Goal: Book appointment/travel/reservation

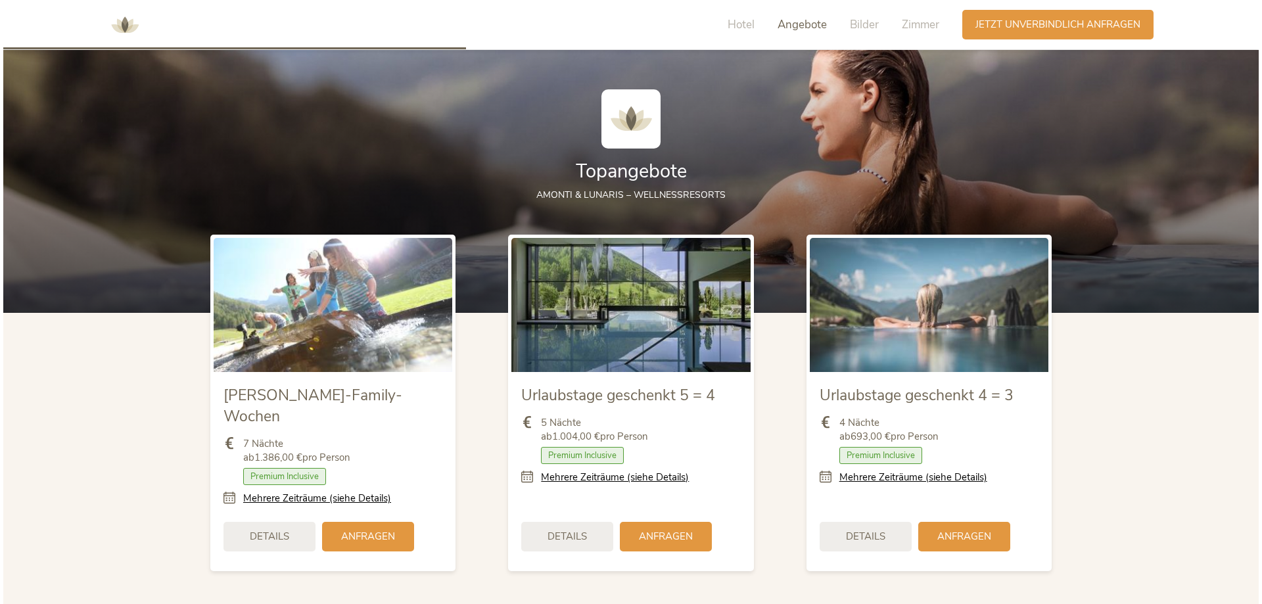
scroll to position [1511, 0]
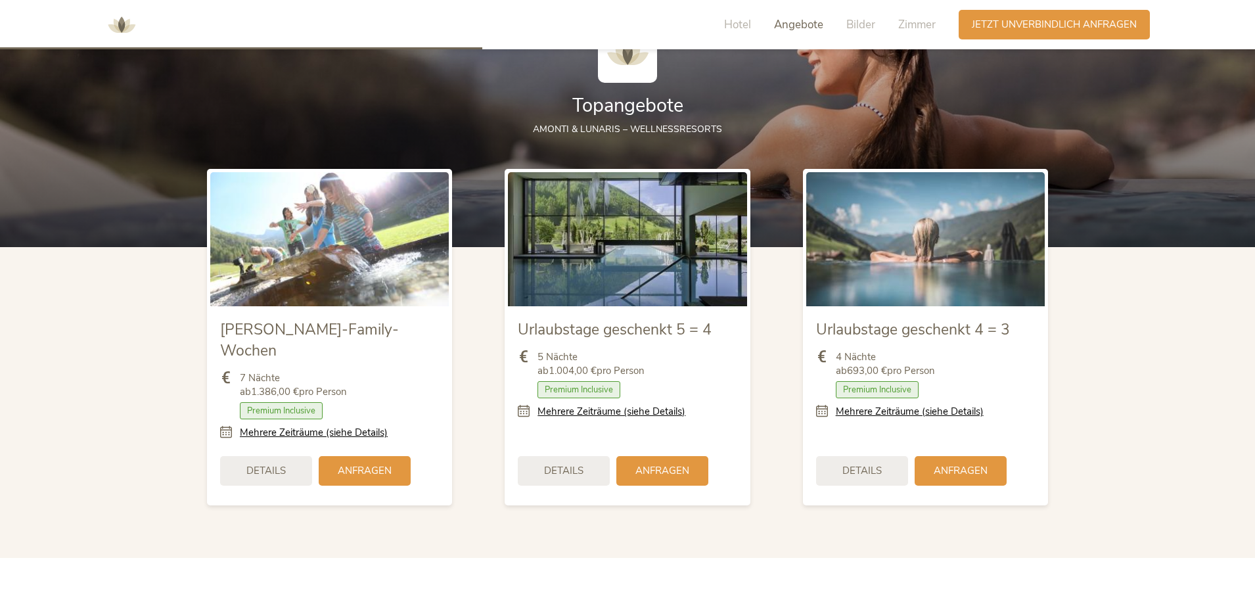
click at [526, 411] on icon at bounding box center [528, 412] width 20 height 14
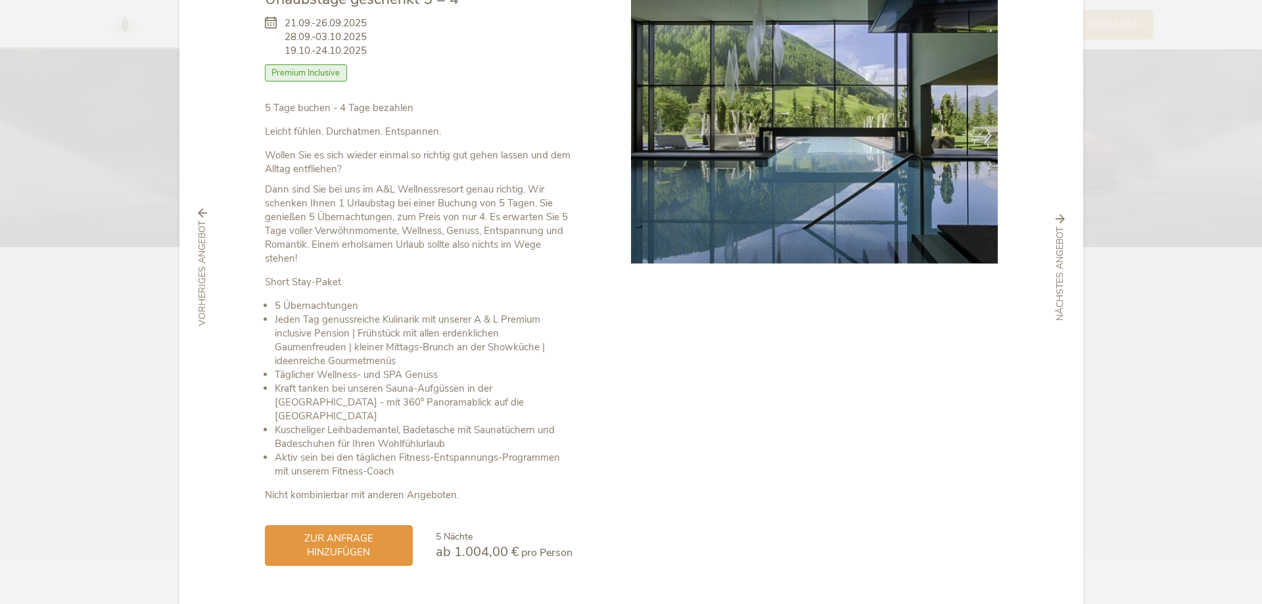
scroll to position [124, 0]
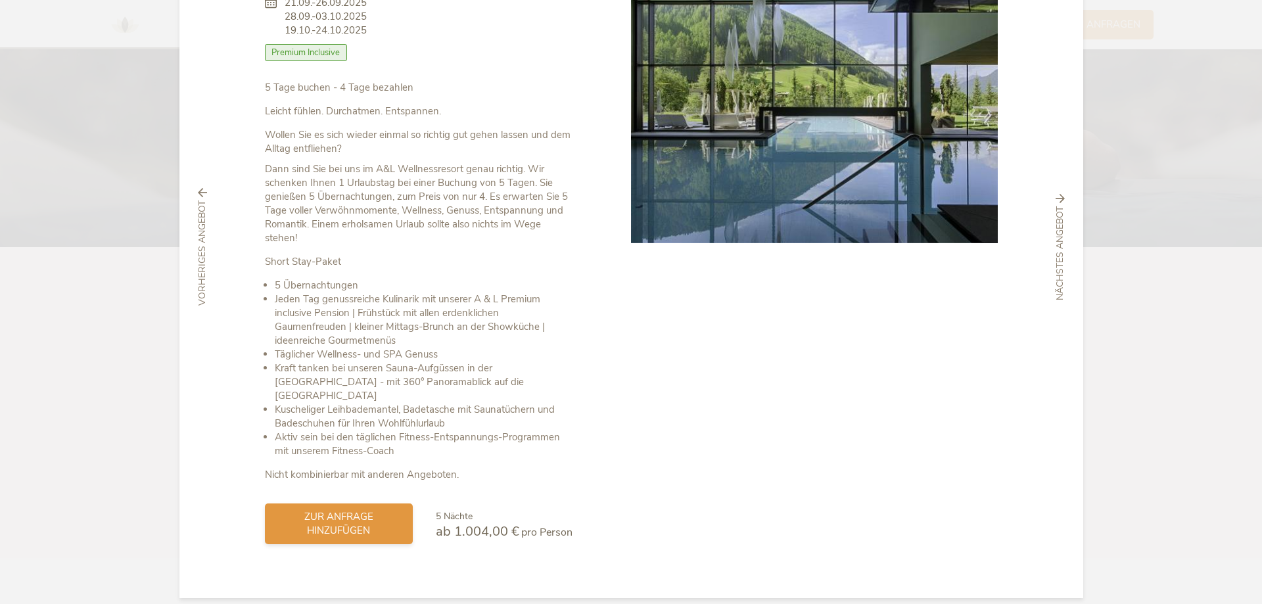
click at [335, 510] on span "zur Anfrage hinzufügen" at bounding box center [339, 524] width 122 height 28
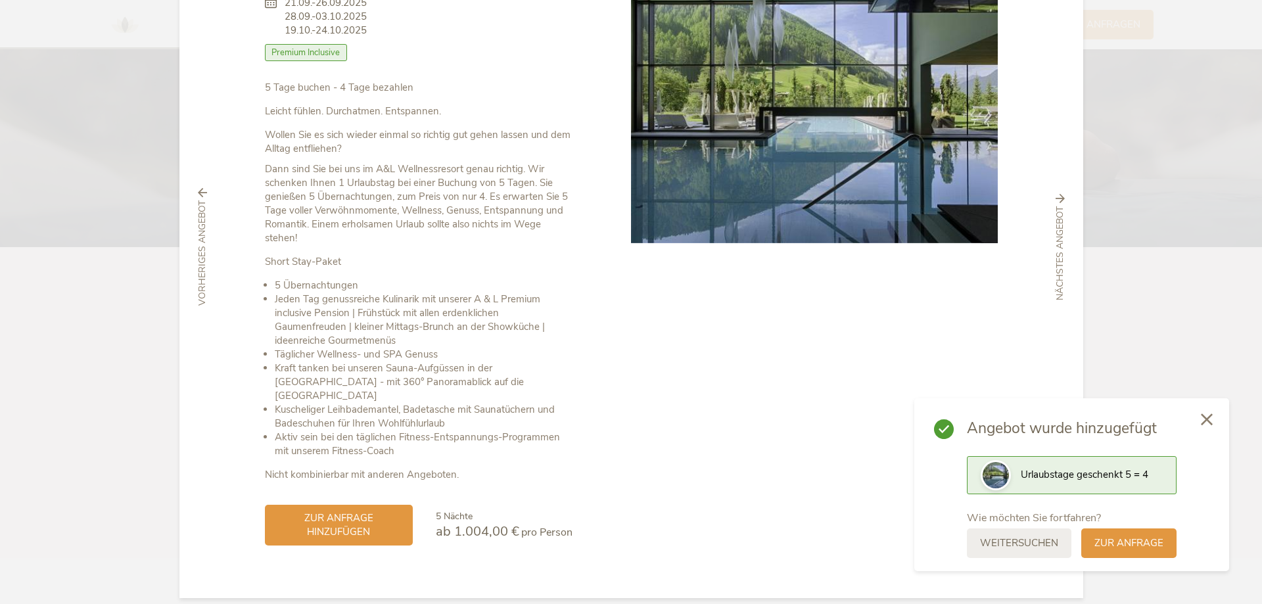
click at [1208, 422] on icon at bounding box center [1207, 419] width 12 height 12
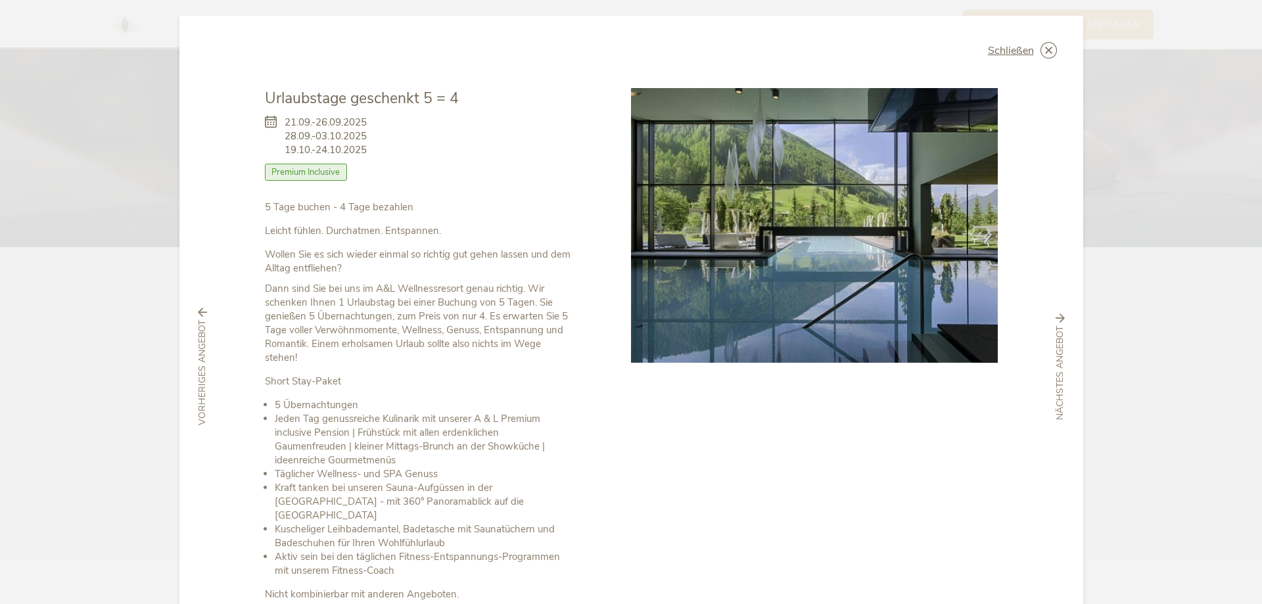
scroll to position [0, 0]
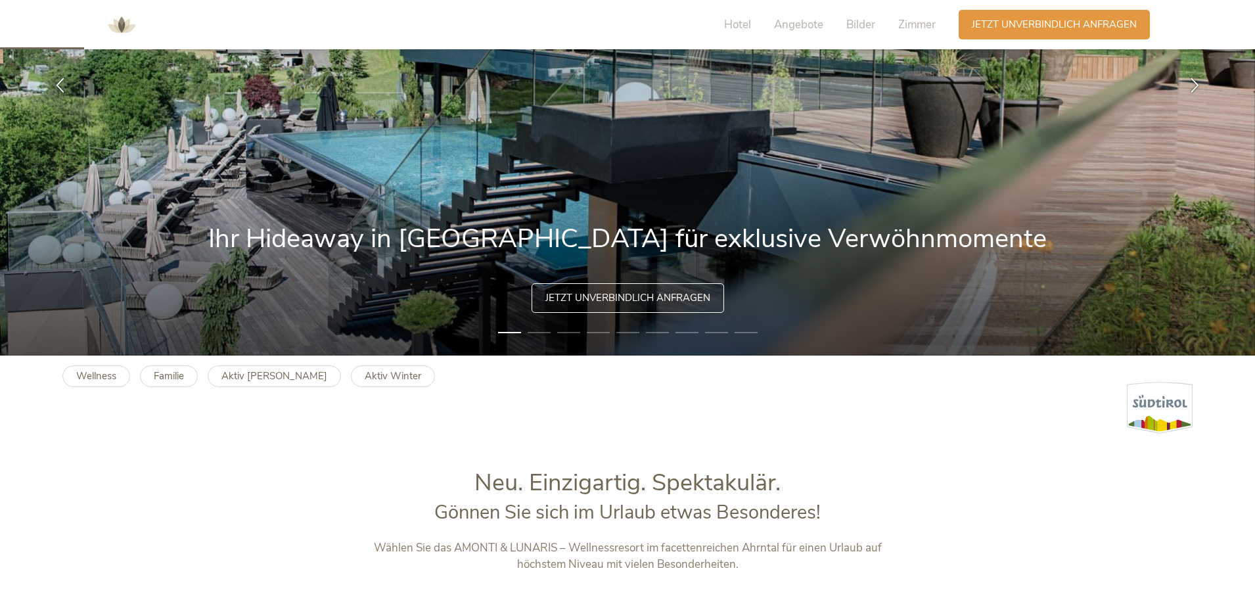
scroll to position [263, 0]
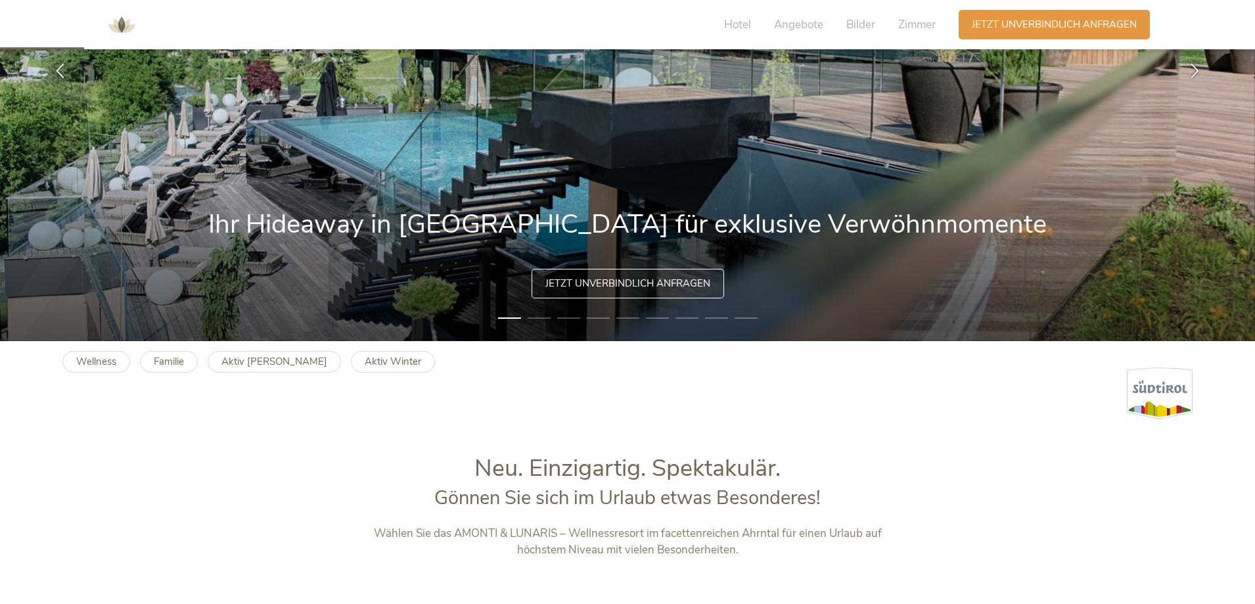
click at [551, 311] on img at bounding box center [627, 71] width 1255 height 542
click at [545, 317] on li "2" at bounding box center [539, 317] width 23 height 13
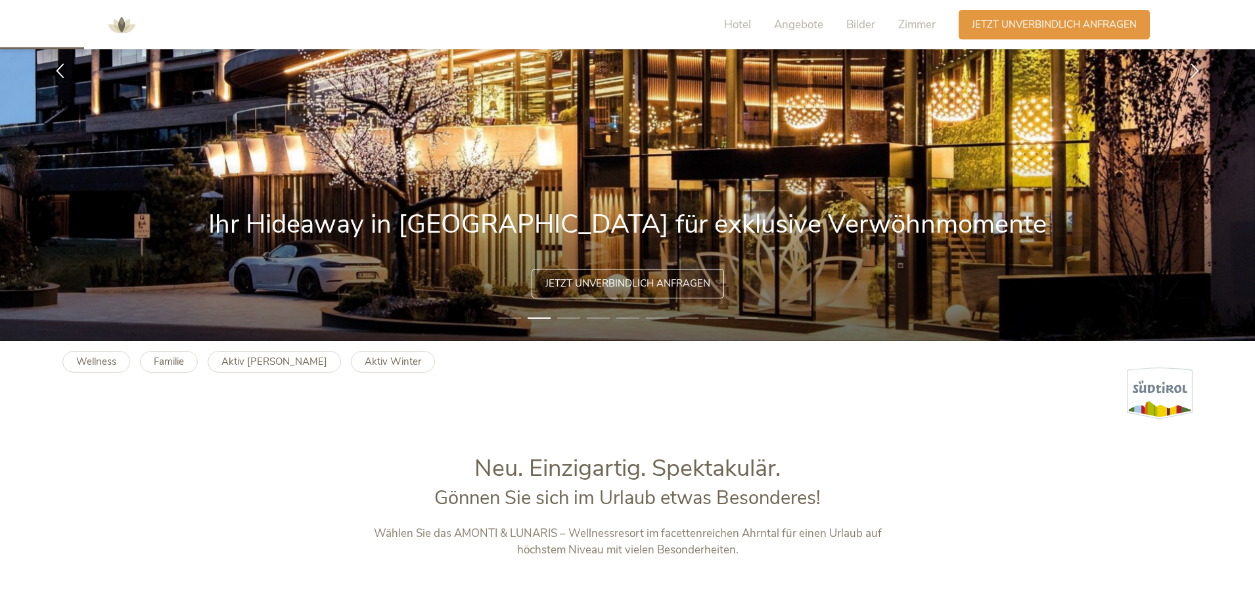
click at [569, 319] on li "3" at bounding box center [568, 317] width 23 height 13
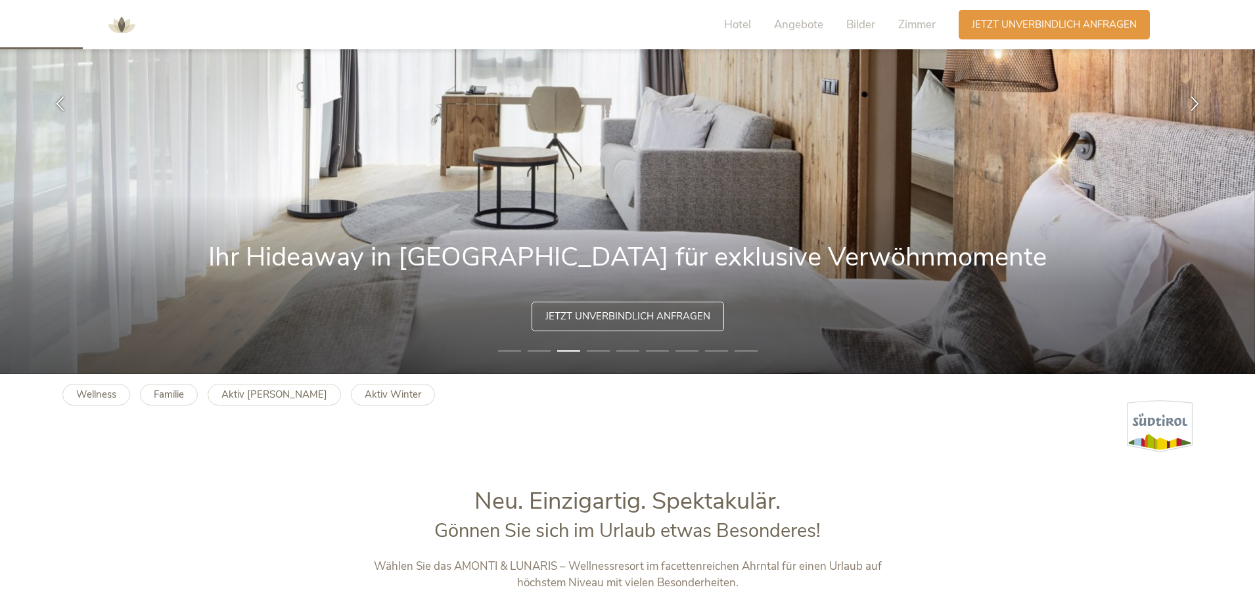
scroll to position [197, 0]
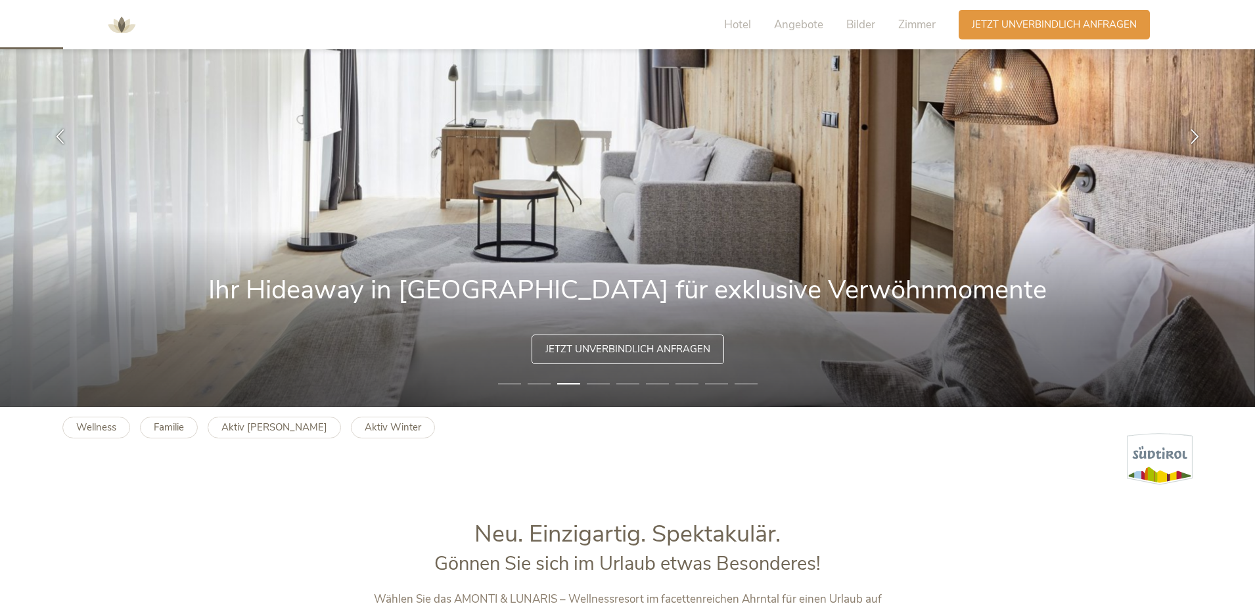
click at [593, 382] on li "4" at bounding box center [598, 383] width 23 height 13
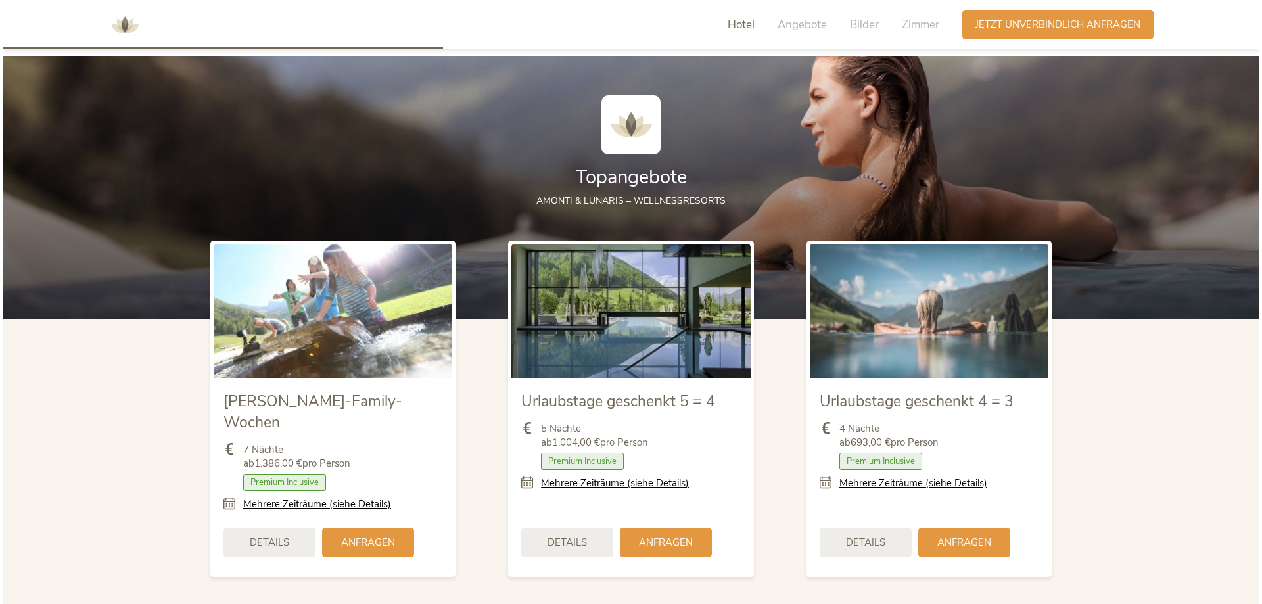
scroll to position [1446, 0]
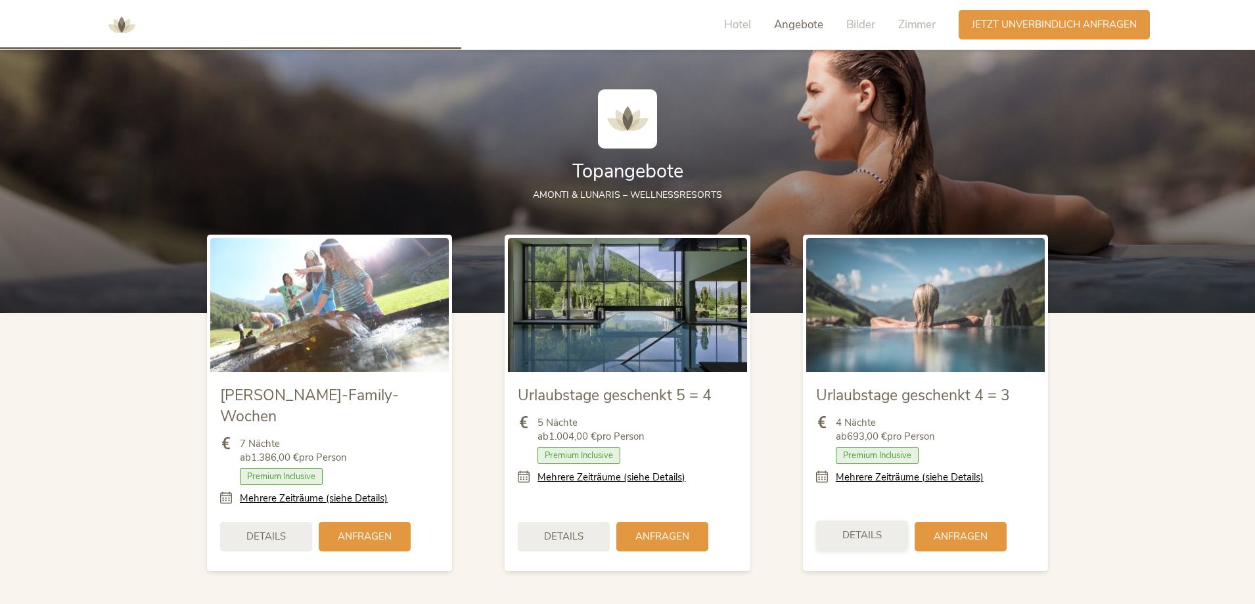
click at [846, 528] on span "Details" at bounding box center [861, 535] width 39 height 14
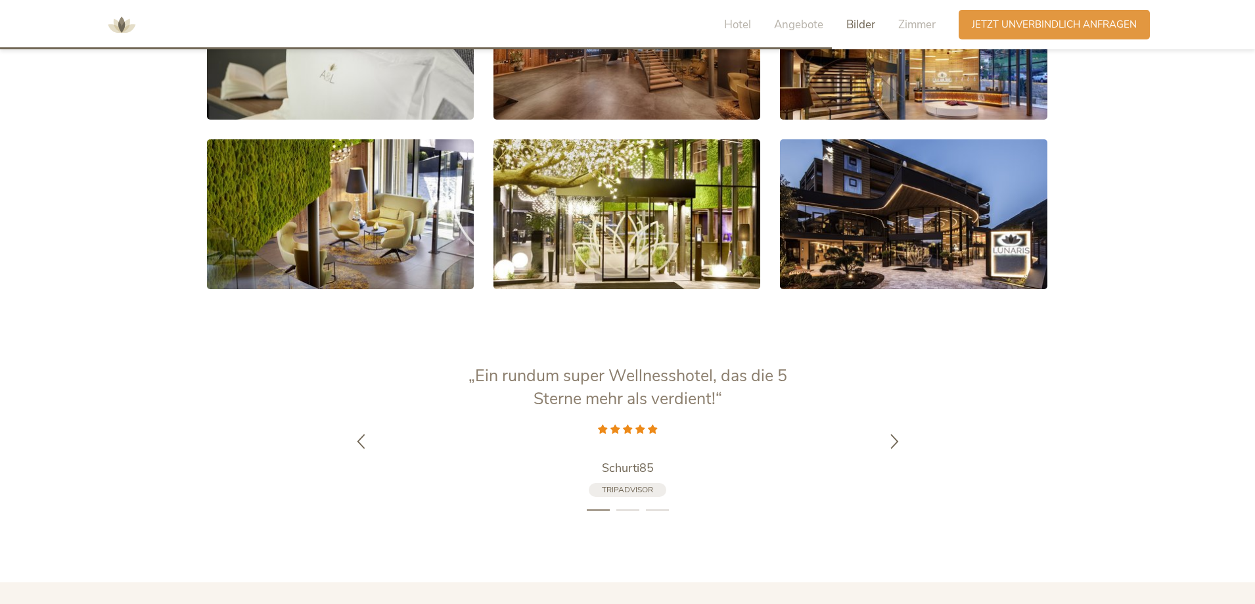
scroll to position [2629, 0]
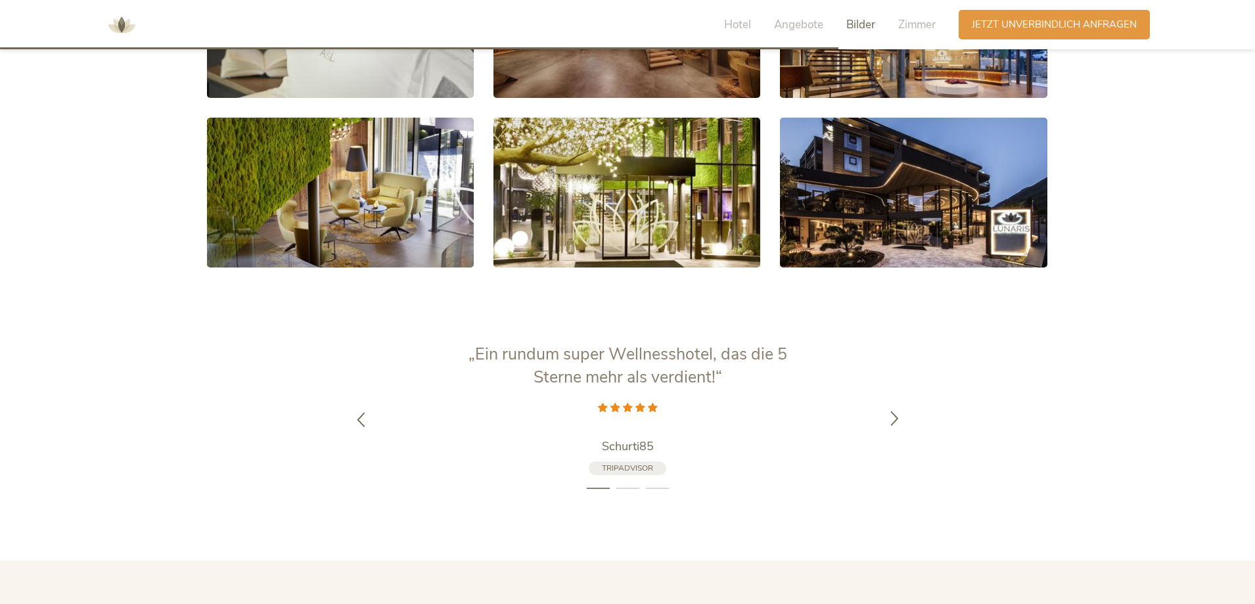
click at [891, 410] on icon at bounding box center [894, 417] width 15 height 15
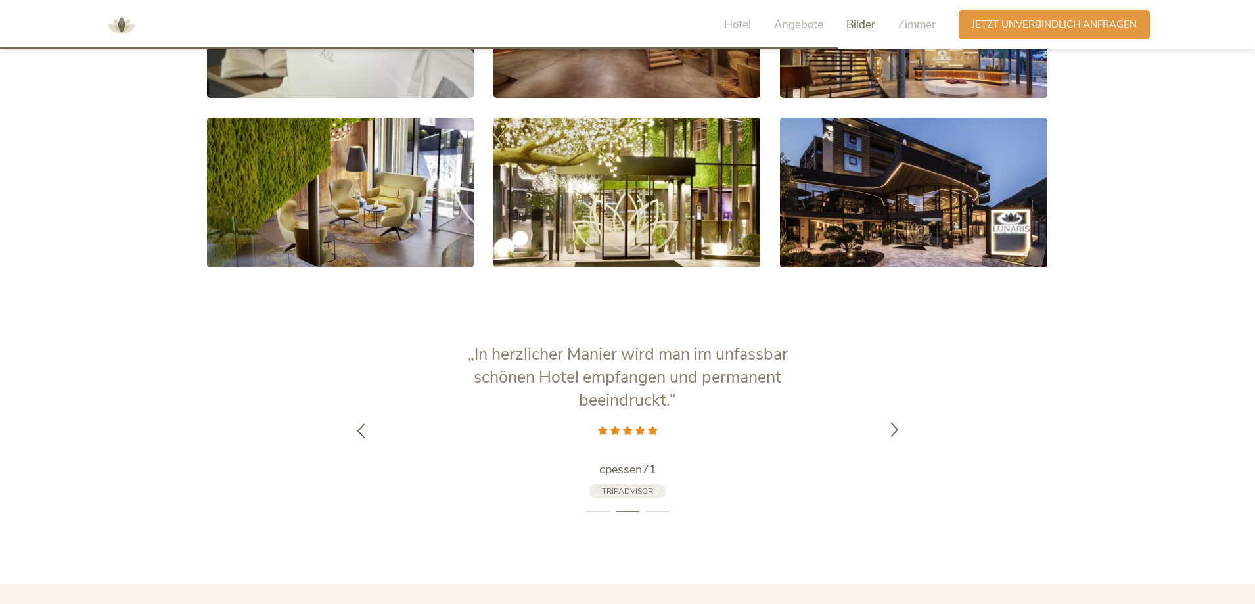
click at [892, 410] on div at bounding box center [894, 430] width 41 height 41
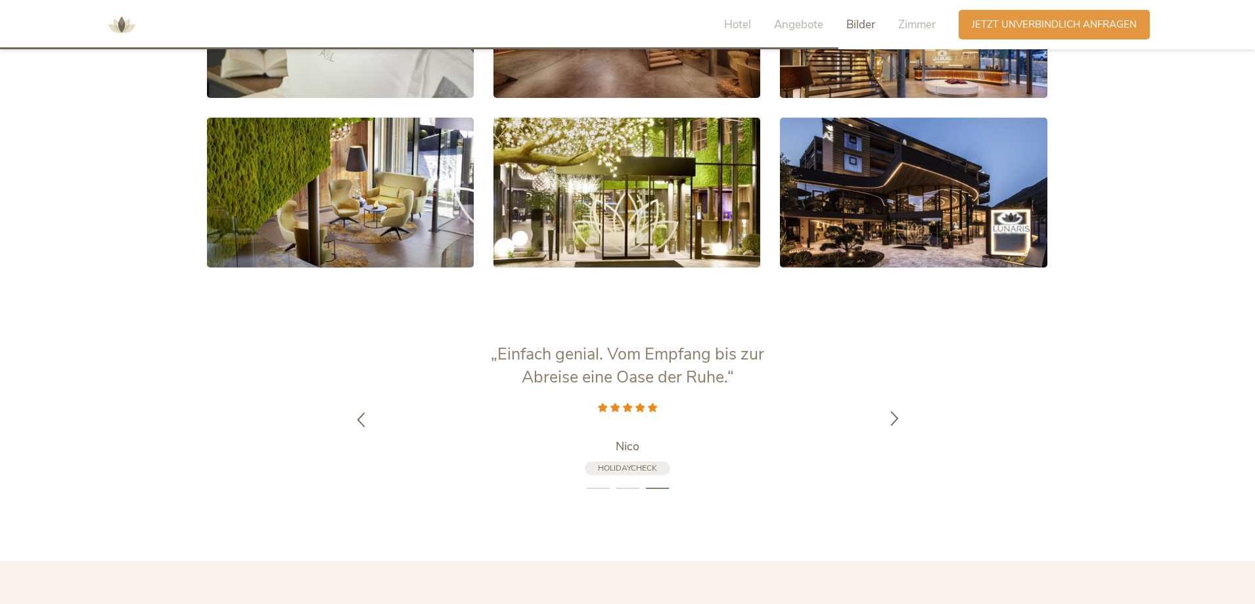
click at [892, 410] on icon at bounding box center [894, 417] width 15 height 15
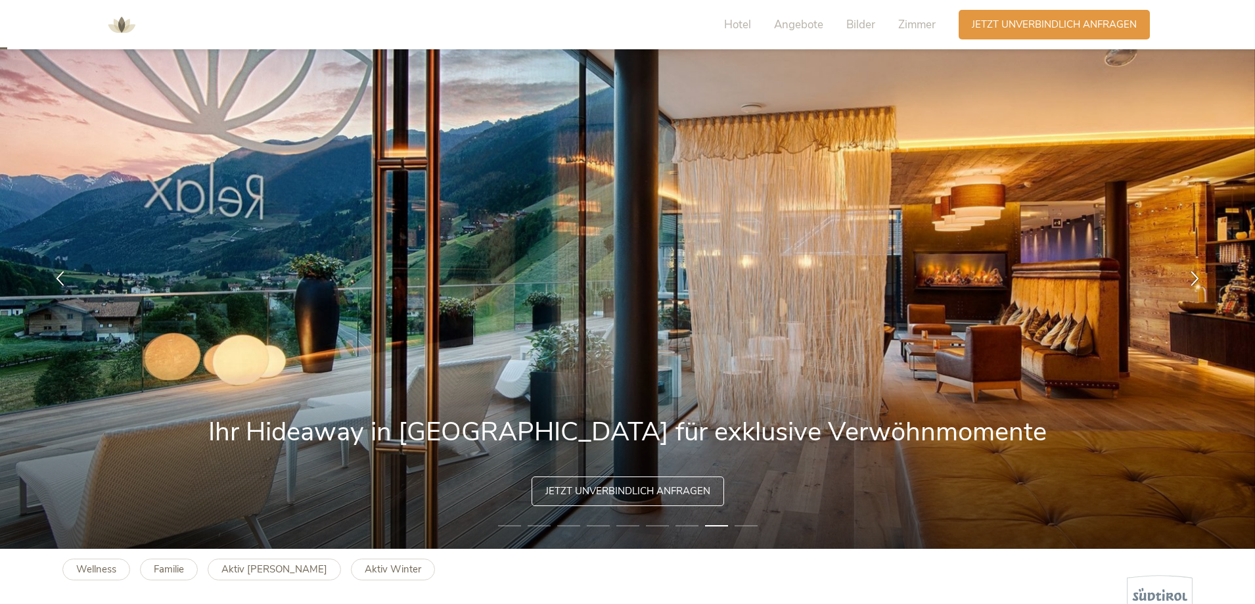
scroll to position [0, 0]
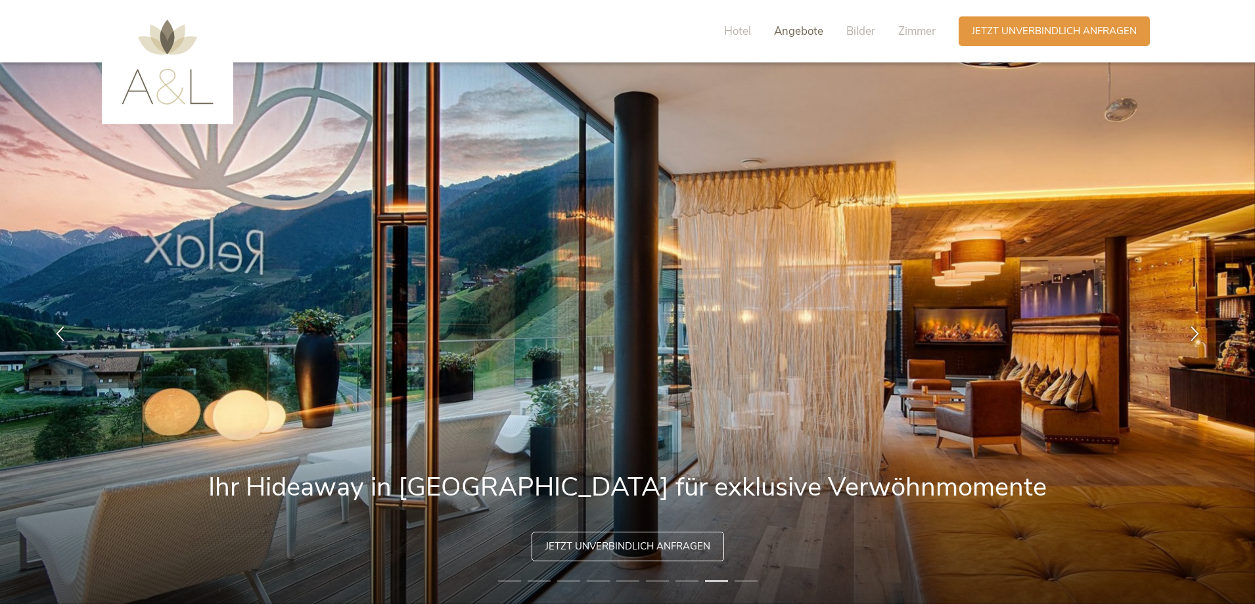
click at [791, 34] on span "Angebote" at bounding box center [798, 31] width 49 height 15
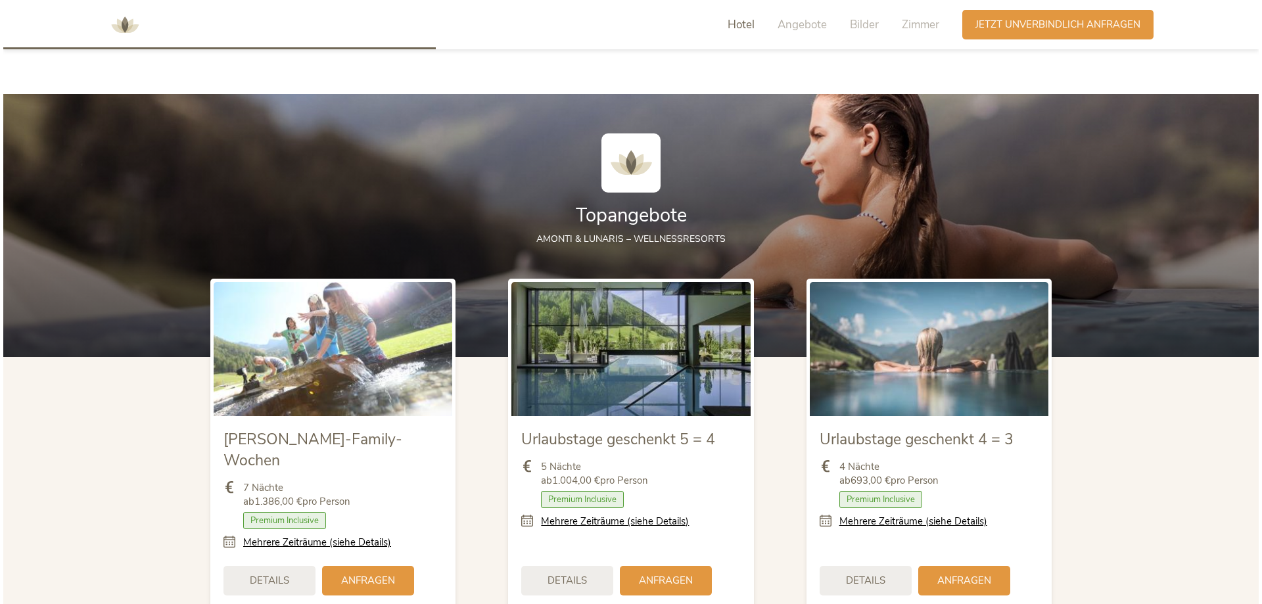
scroll to position [1430, 0]
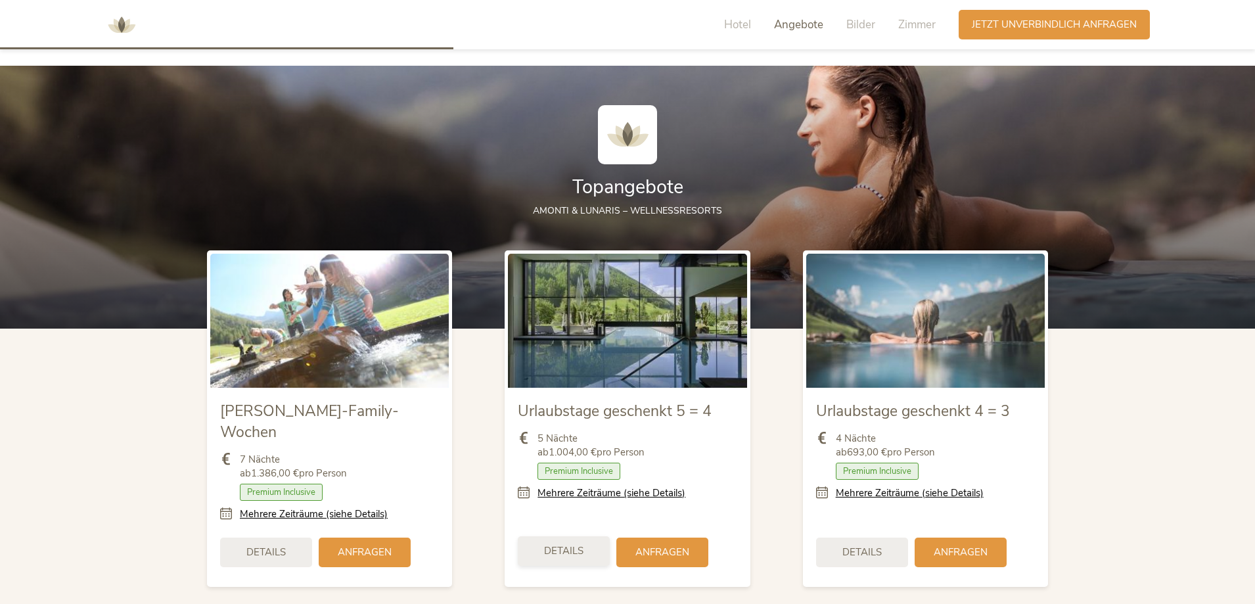
click at [569, 544] on span "Details" at bounding box center [563, 551] width 39 height 14
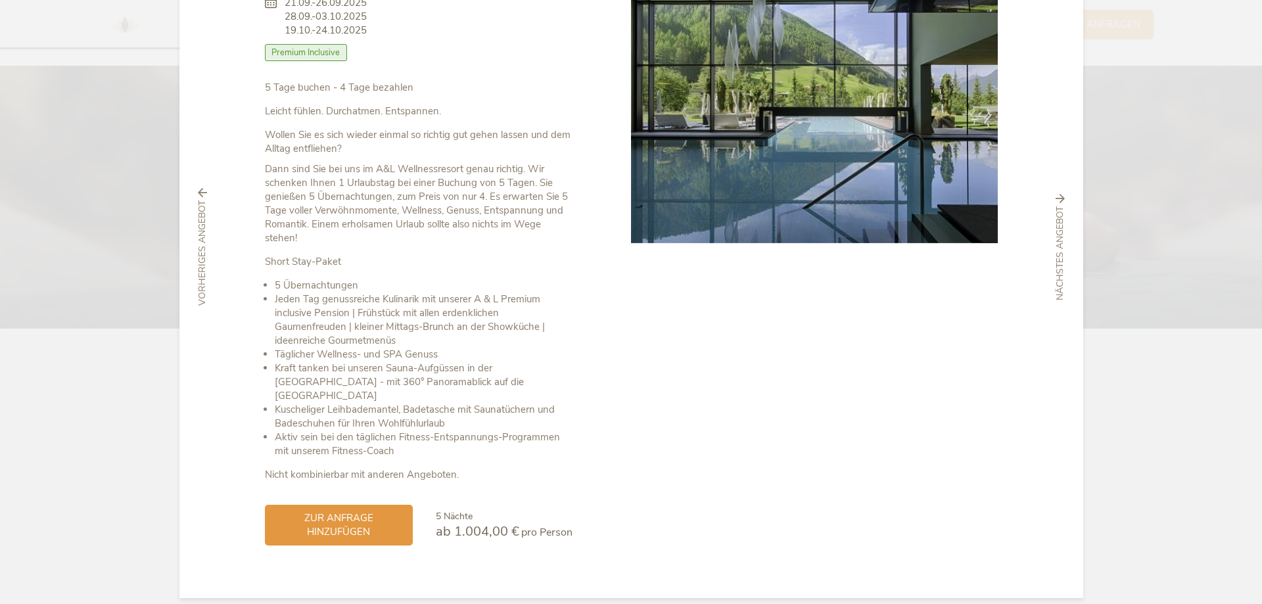
scroll to position [0, 0]
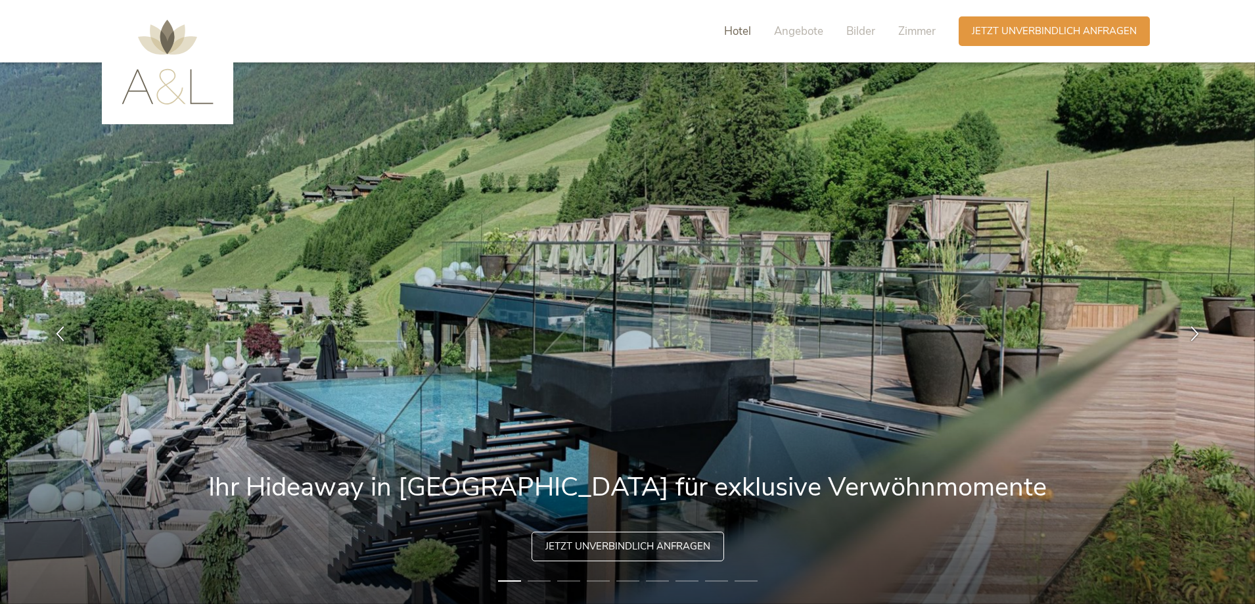
click at [740, 31] on span "Hotel" at bounding box center [737, 31] width 27 height 15
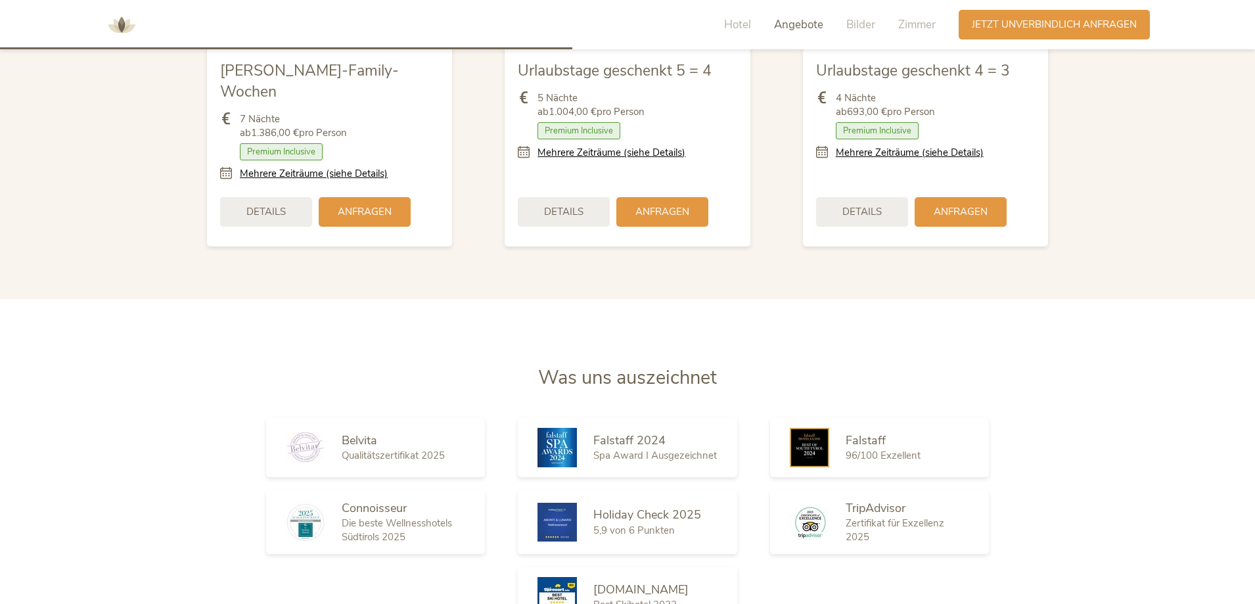
scroll to position [1765, 0]
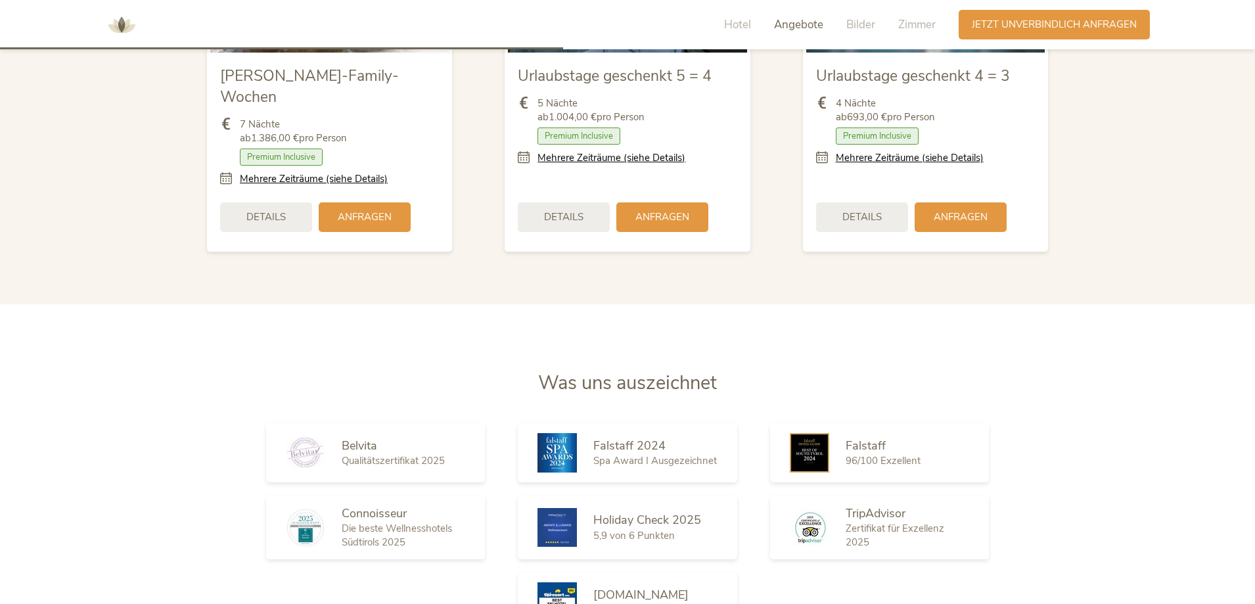
click at [787, 26] on span "Angebote" at bounding box center [798, 24] width 49 height 15
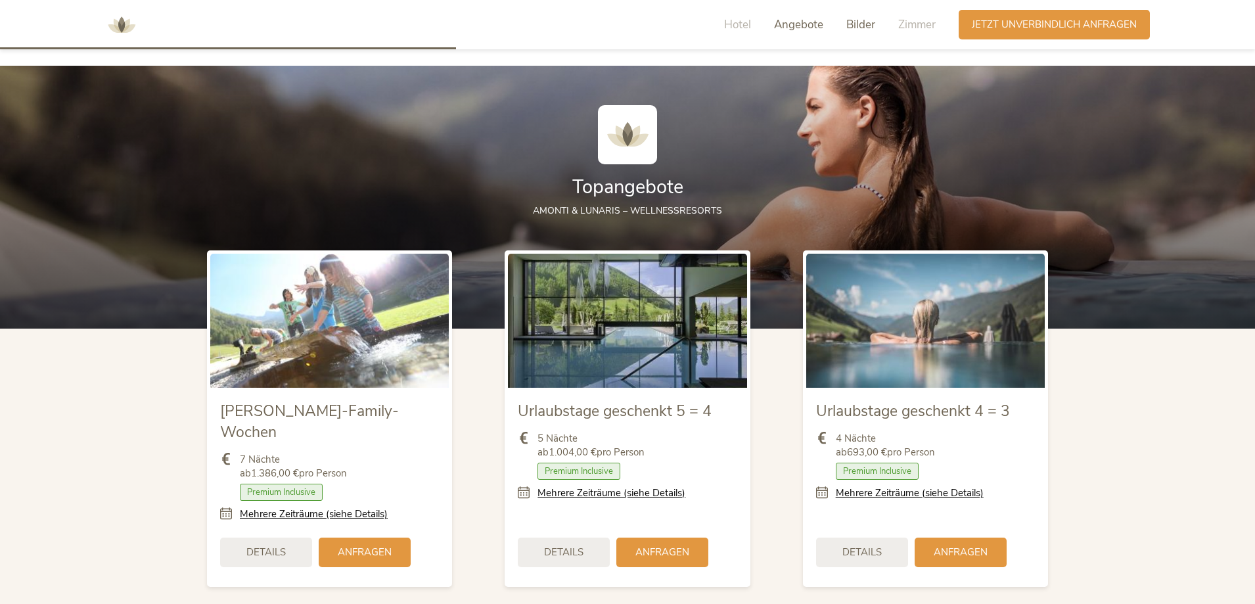
click at [856, 23] on span "Bilder" at bounding box center [860, 24] width 29 height 15
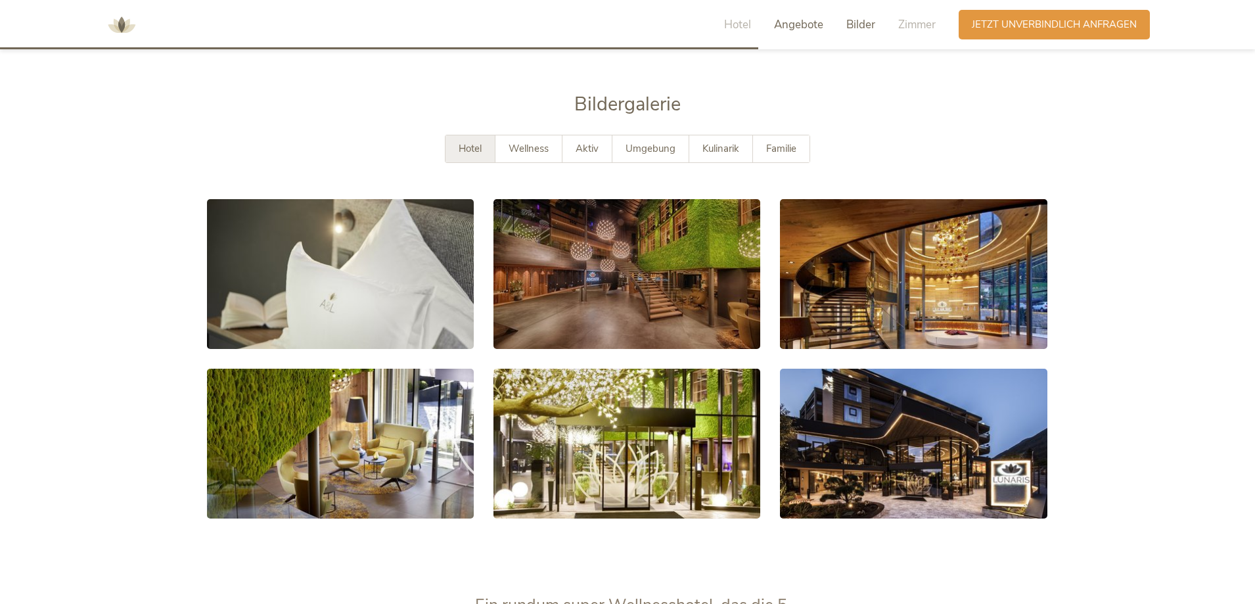
scroll to position [2382, 0]
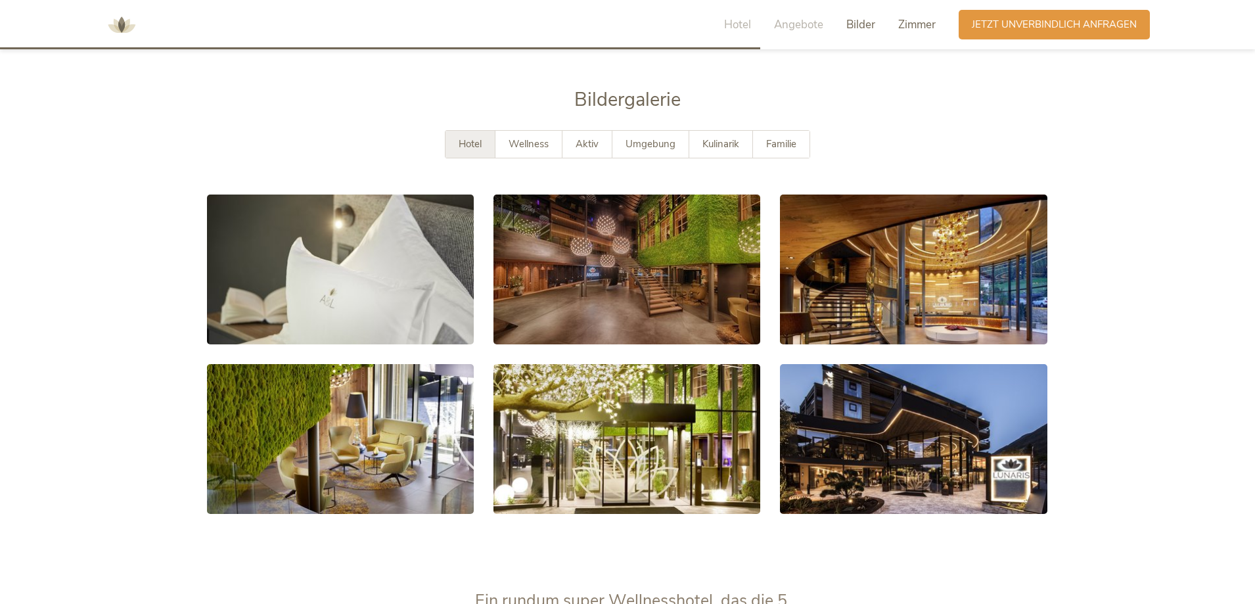
click at [907, 22] on span "Zimmer" at bounding box center [916, 24] width 37 height 15
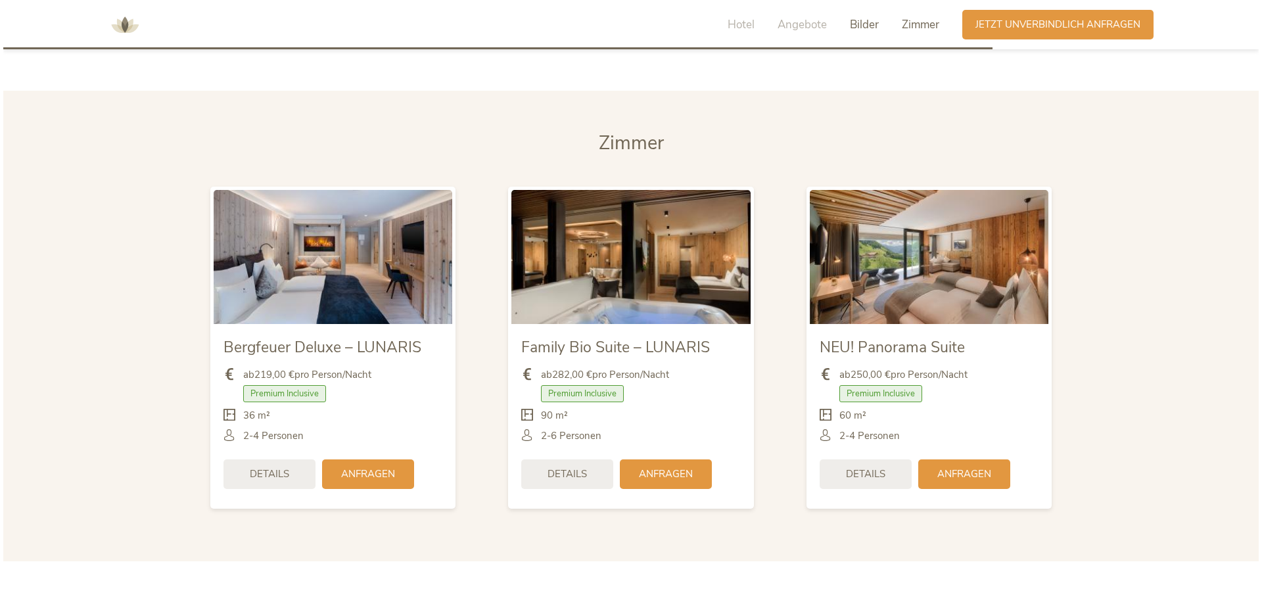
scroll to position [3102, 0]
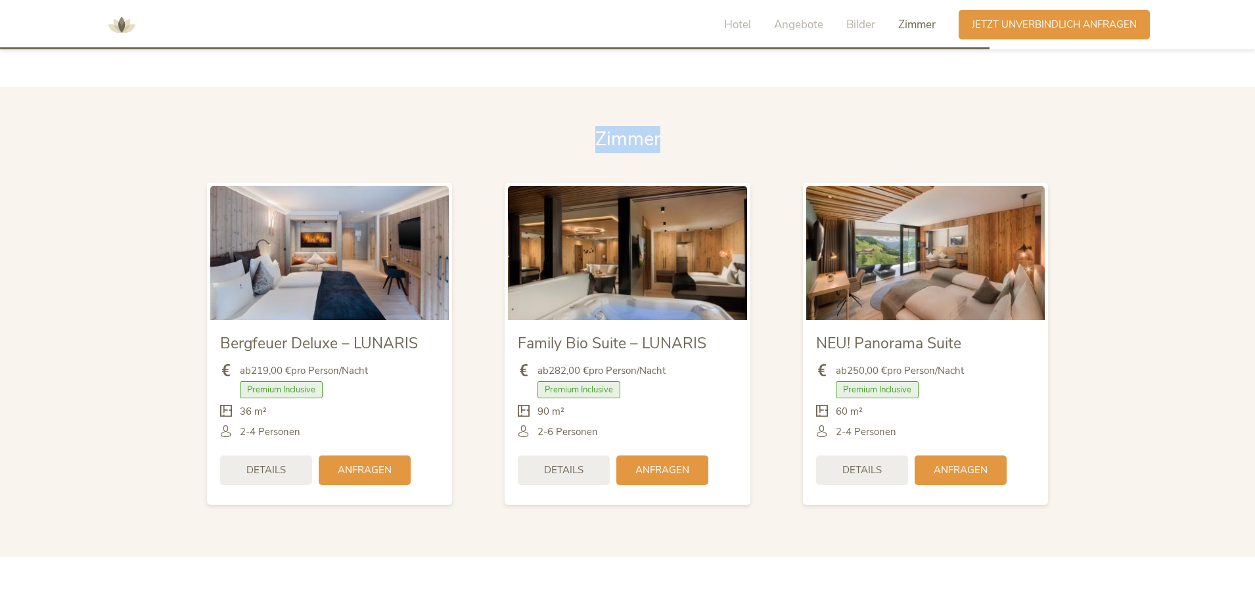
drag, startPoint x: 660, startPoint y: 47, endPoint x: 1074, endPoint y: 66, distance: 414.4
click at [118, 20] on img at bounding box center [121, 24] width 39 height 39
click at [269, 462] on span "Details" at bounding box center [265, 469] width 39 height 14
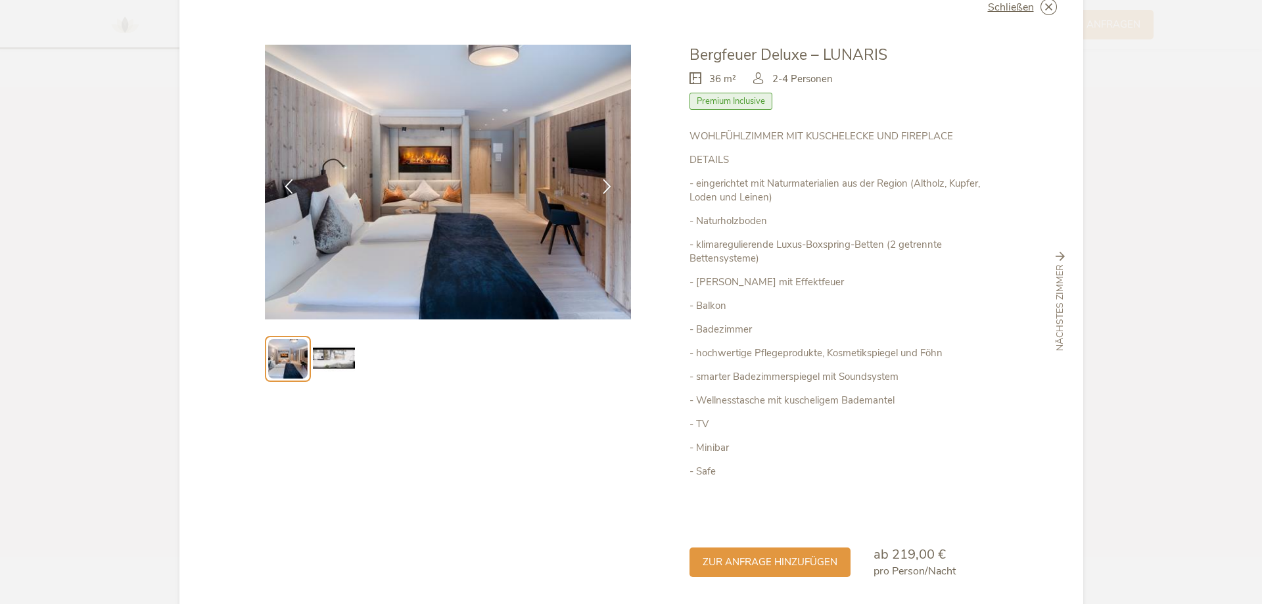
scroll to position [0, 0]
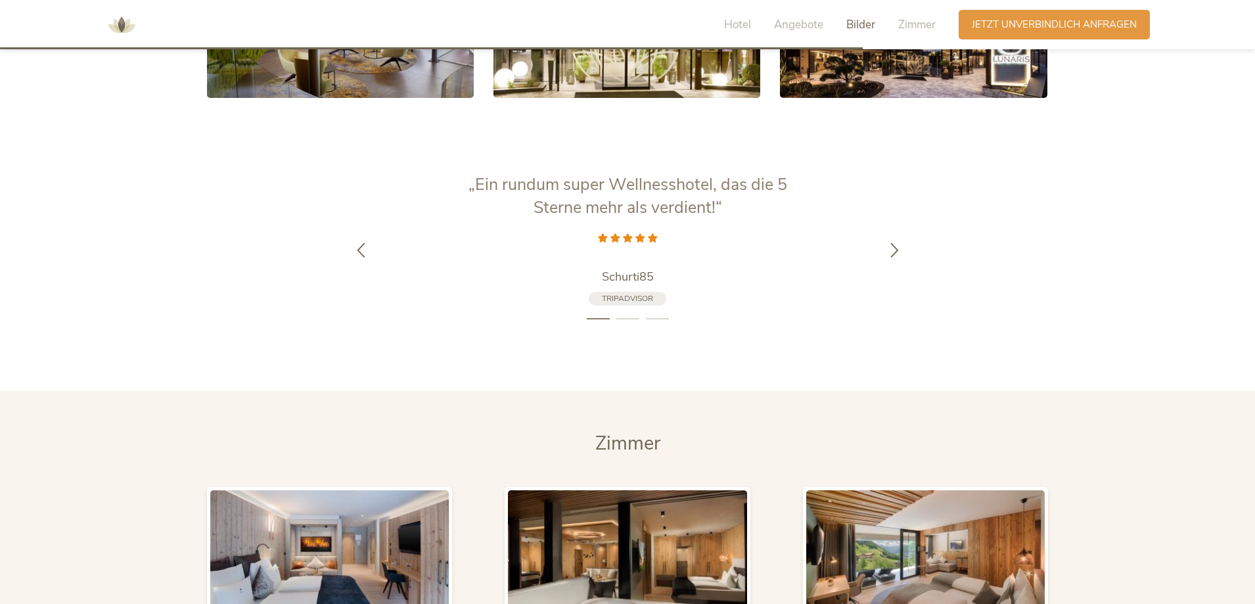
scroll to position [2803, 0]
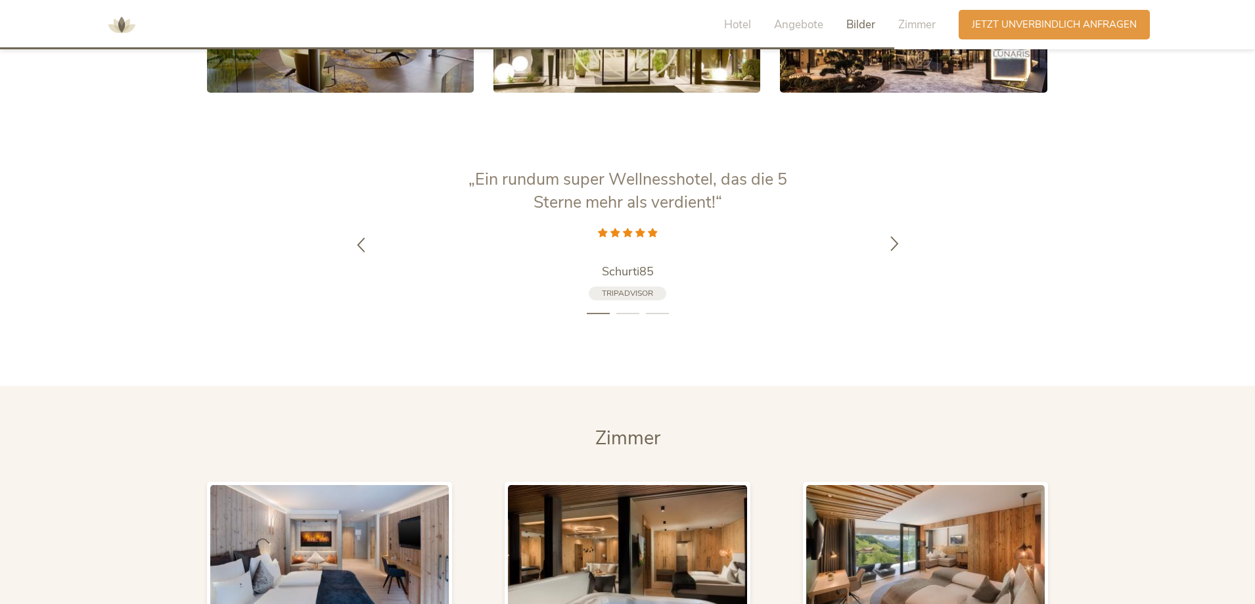
click at [894, 235] on icon at bounding box center [894, 242] width 15 height 15
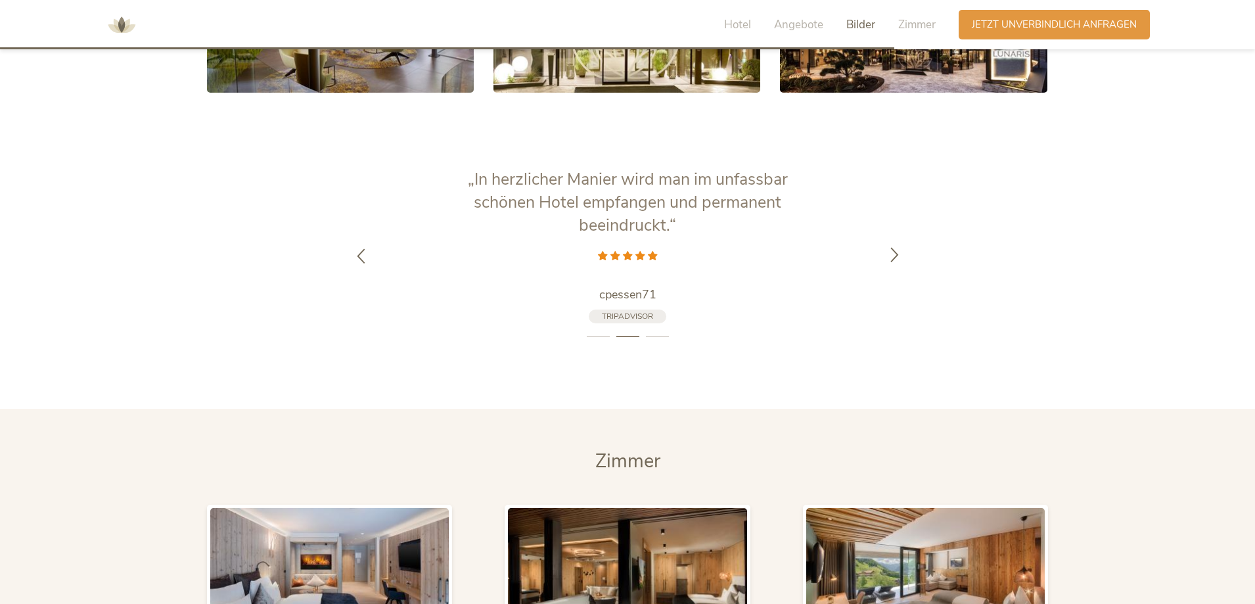
click at [894, 235] on div at bounding box center [894, 255] width 41 height 41
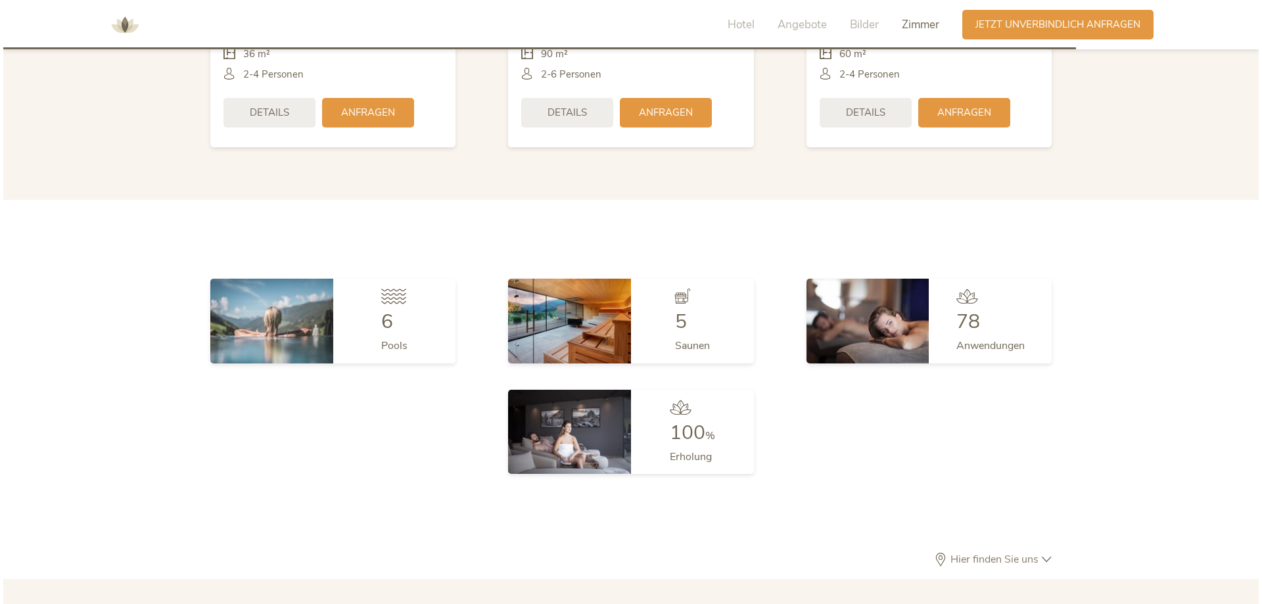
scroll to position [3242, 0]
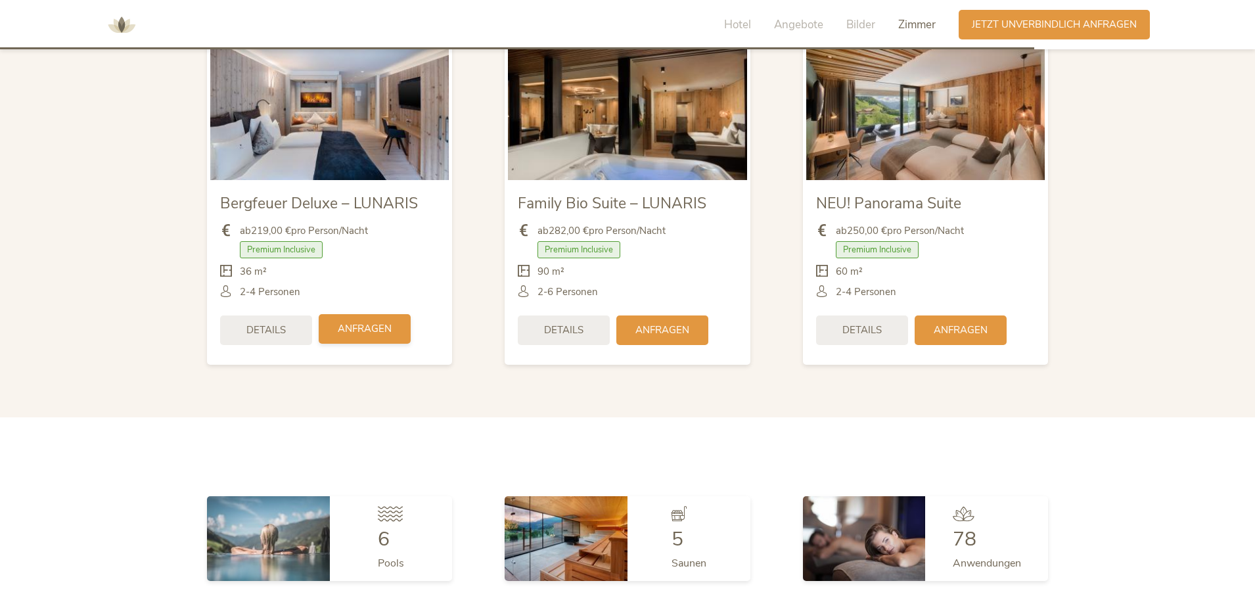
click at [361, 315] on div "Anfragen" at bounding box center [365, 329] width 92 height 30
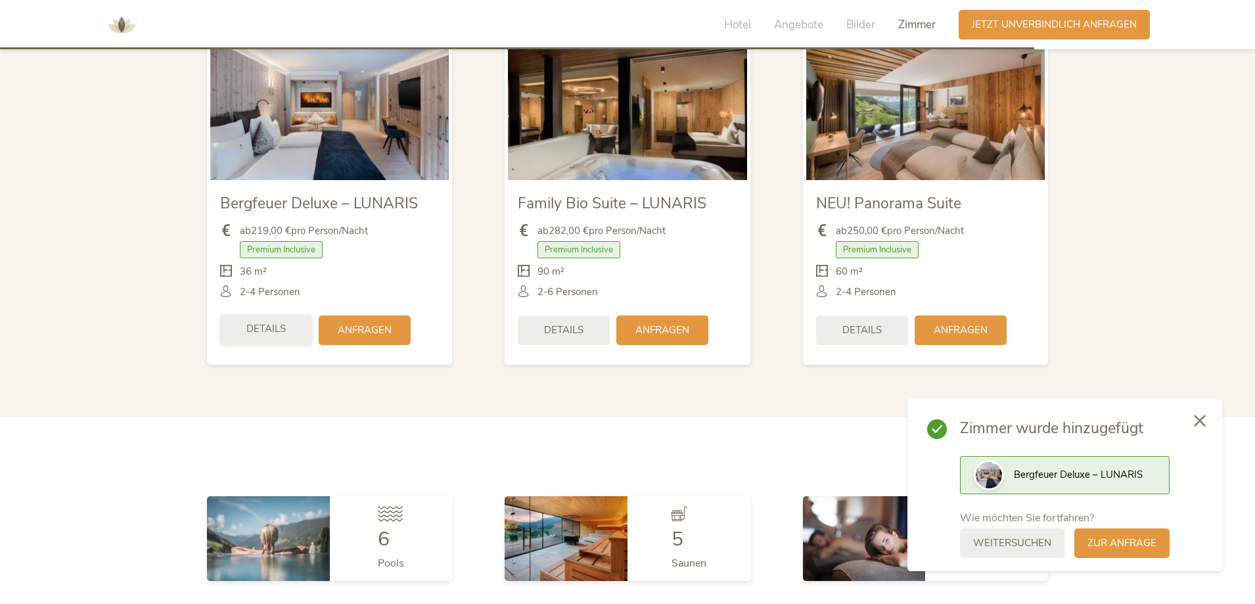
click at [267, 322] on span "Details" at bounding box center [265, 329] width 39 height 14
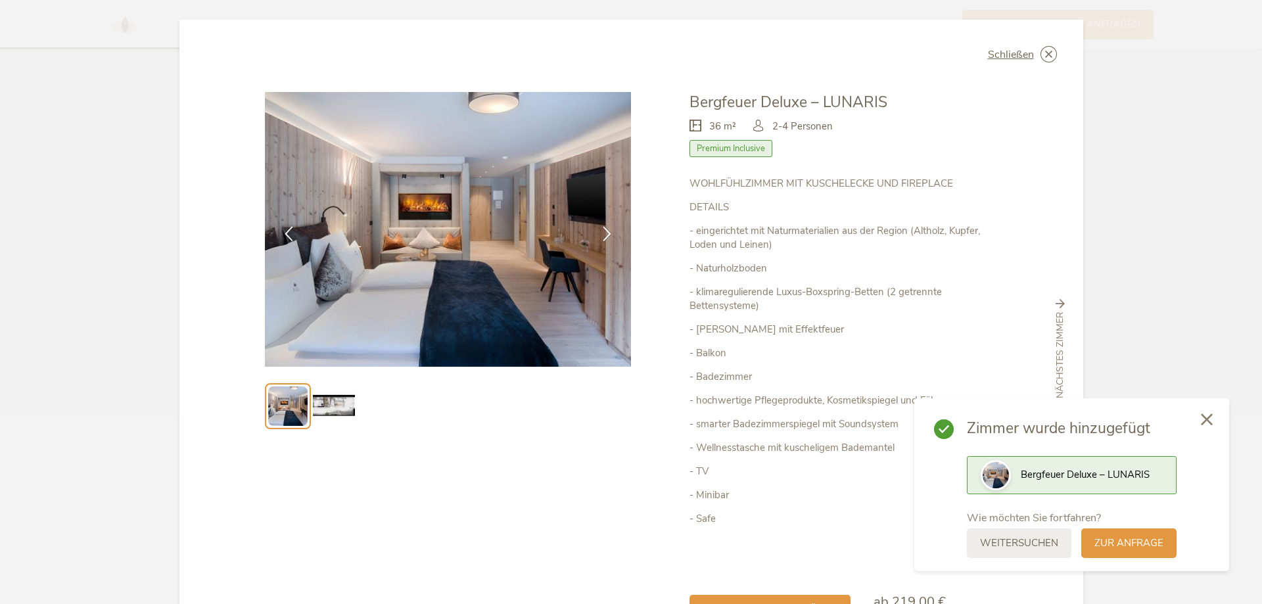
click at [1211, 423] on icon at bounding box center [1207, 419] width 12 height 12
